Goal: Check status: Check status

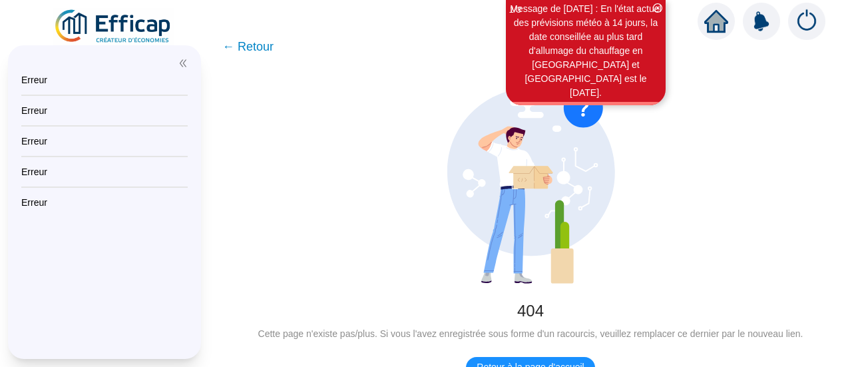
click at [125, 15] on img at bounding box center [113, 26] width 121 height 37
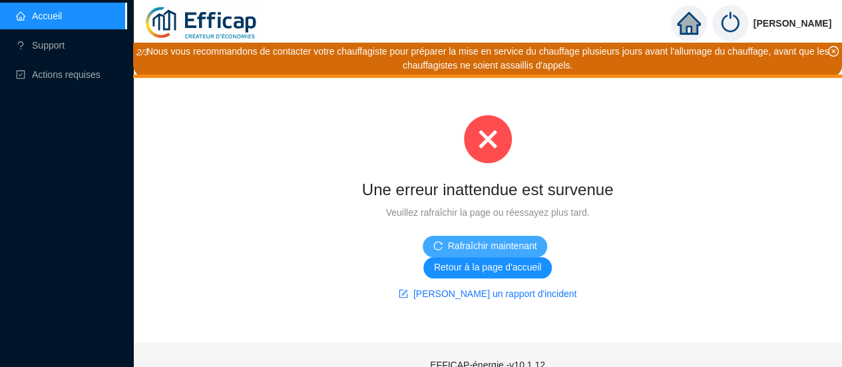
click at [471, 239] on span "Rafraîchir maintenant" at bounding box center [492, 246] width 89 height 14
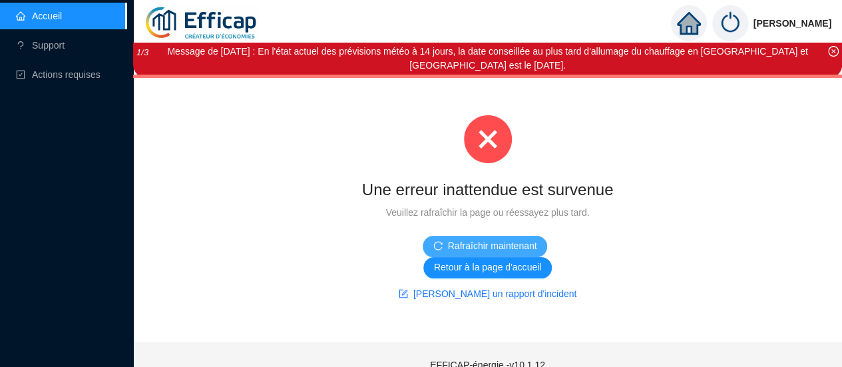
click at [516, 239] on span "Rafraîchir maintenant" at bounding box center [492, 246] width 89 height 14
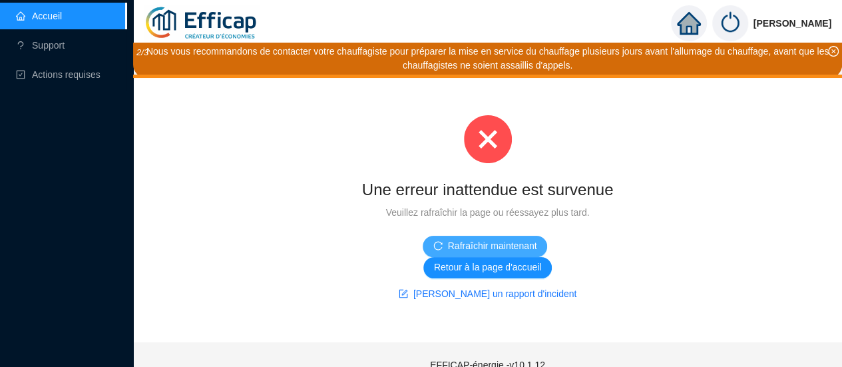
click at [475, 243] on span "Rafraîchir maintenant" at bounding box center [492, 246] width 89 height 14
